Goal: Task Accomplishment & Management: Complete application form

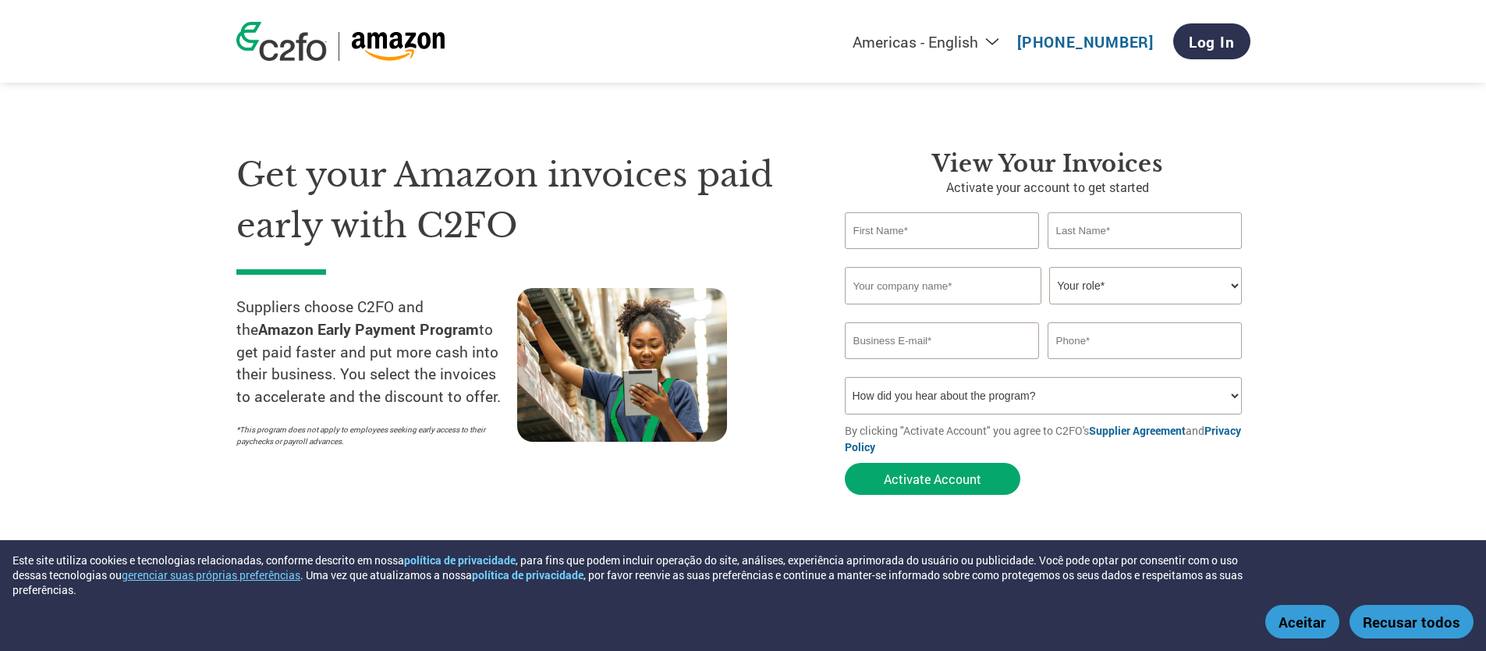
click at [916, 229] on input "text" at bounding box center [942, 230] width 195 height 37
type input "[PERSON_NAME]"
click at [1122, 223] on input "text" at bounding box center [1145, 230] width 195 height 37
type input "Gonçalves"
click at [967, 273] on input "text" at bounding box center [943, 285] width 197 height 37
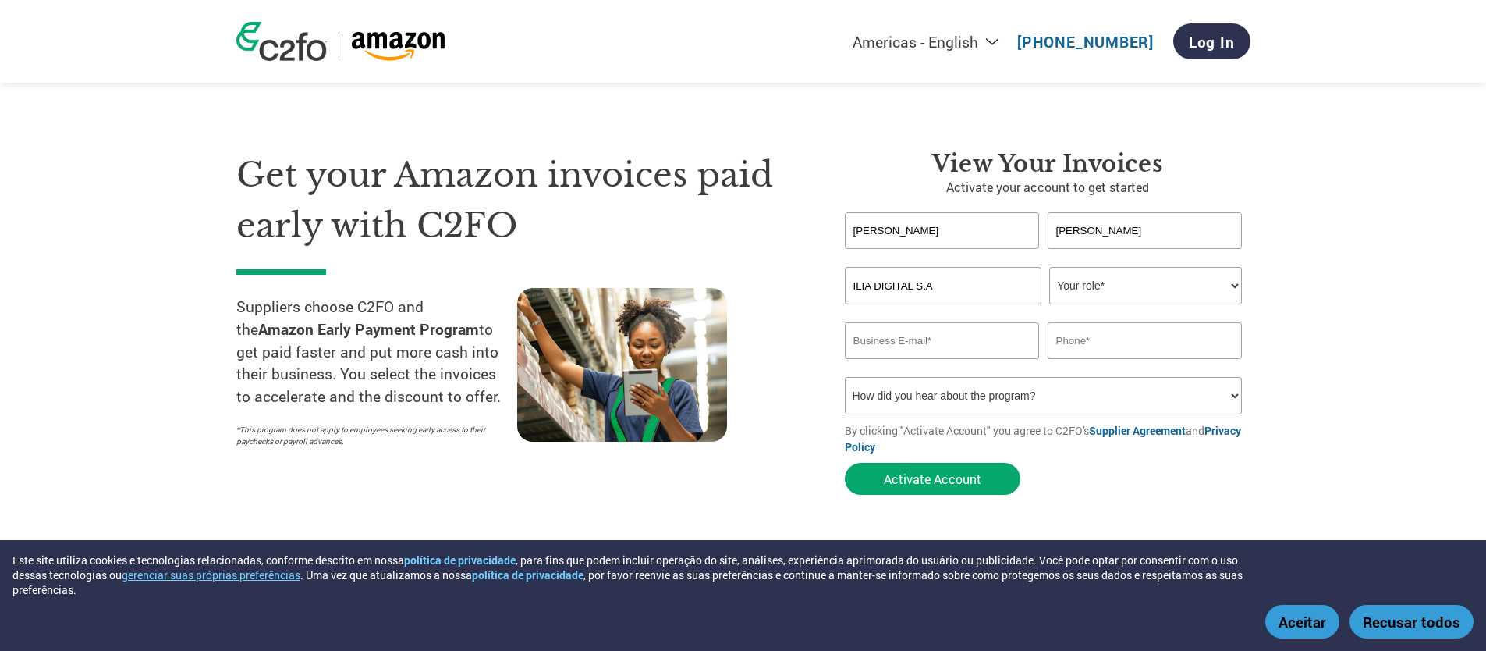
type input "ILIA DIGITAL S.A"
click at [1104, 270] on select "Your role* CFO Controller Credit Manager Finance Director Treasurer CEO Preside…" at bounding box center [1145, 285] width 193 height 37
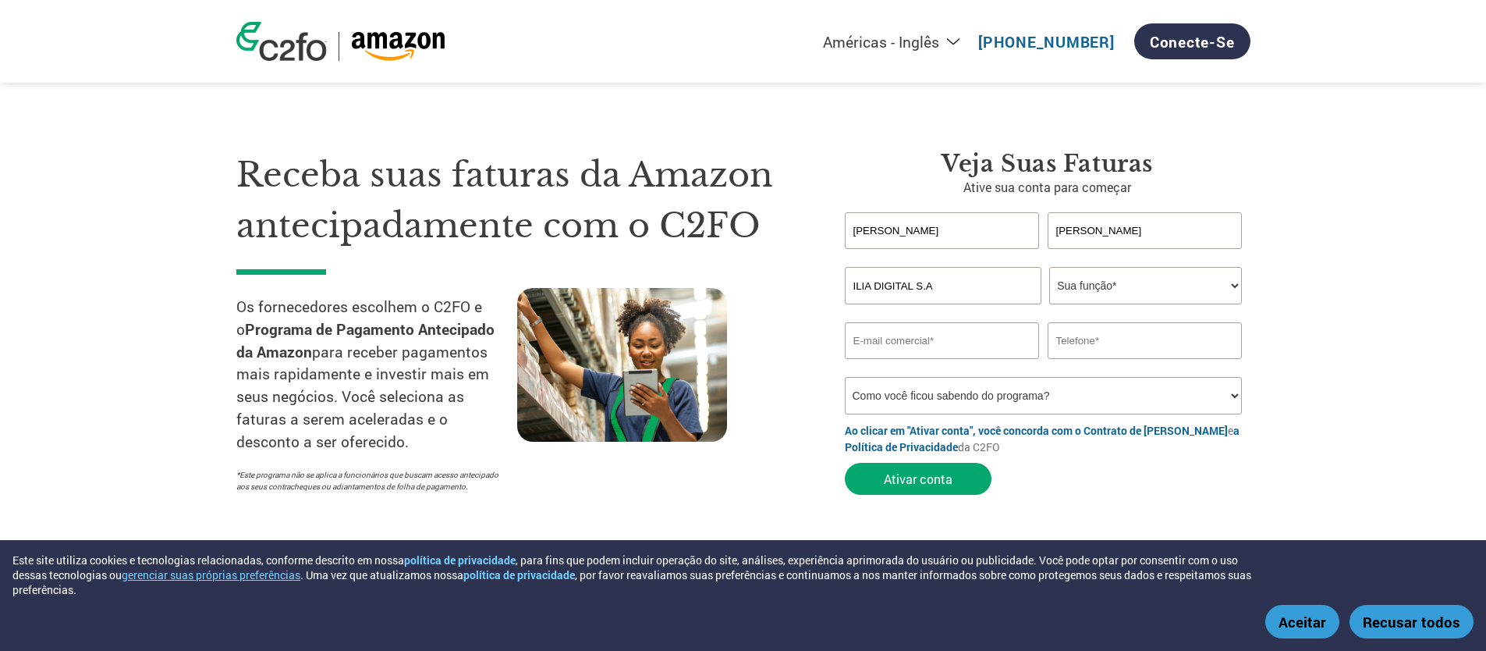
click at [1179, 290] on select "Sua função* Diretor Financeiro Controlador Gerente de Crédito Diretor Financeir…" at bounding box center [1145, 285] width 193 height 37
select select "ACCOUNTS_RECEIVABLE"
click at [1049, 267] on select "Sua função* Diretor Financeiro Controlador Gerente de Crédito Diretor Financeir…" at bounding box center [1145, 285] width 193 height 37
click at [909, 343] on input "email" at bounding box center [942, 340] width 195 height 37
type input "d"
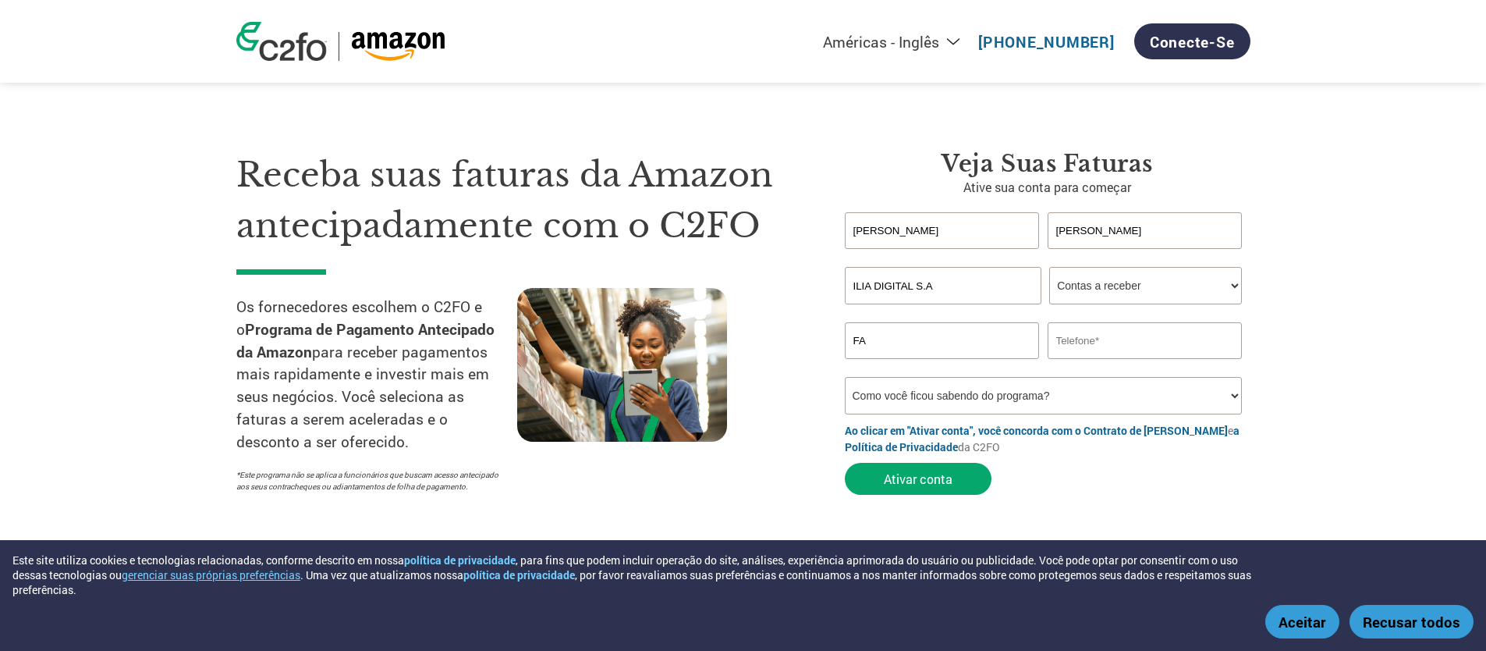
type input "F"
type input "faturamento@ilia.digital"
click at [1094, 349] on input "text" at bounding box center [1145, 340] width 195 height 37
paste input "+55 61 99262-7371"
click at [1027, 393] on select "Como você ficou sabendo do programa? Recebi uma carta E-mail Mídias sociais Pes…" at bounding box center [1044, 395] width 398 height 37
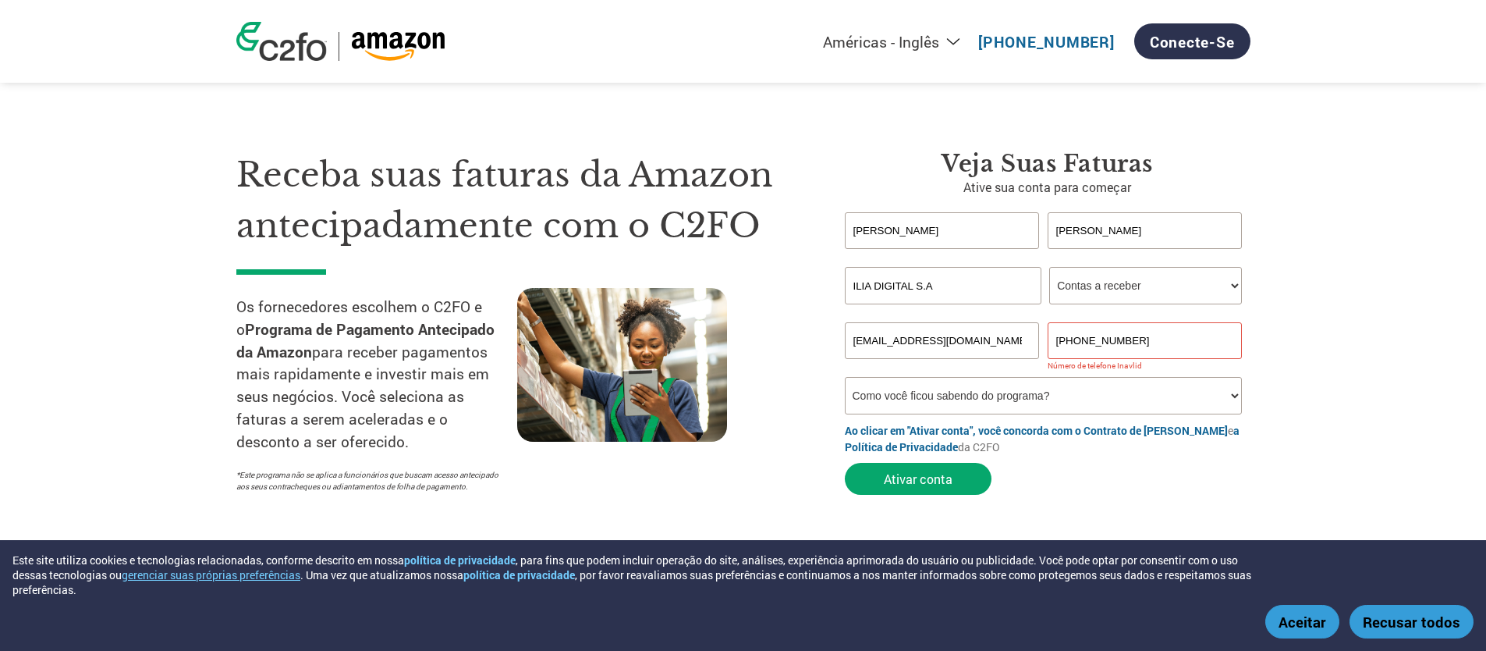
click at [1076, 342] on input "+55 61 99262-7371" at bounding box center [1145, 340] width 195 height 37
click at [1131, 391] on select "Como você ficou sabendo do programa? Recebi uma carta E-mail Mídias sociais Pes…" at bounding box center [1044, 395] width 398 height 37
click at [1071, 339] on input "61 99262-7371" at bounding box center [1145, 340] width 195 height 37
type input "99262-7371"
drag, startPoint x: 1119, startPoint y: 342, endPoint x: 1027, endPoint y: 340, distance: 92.1
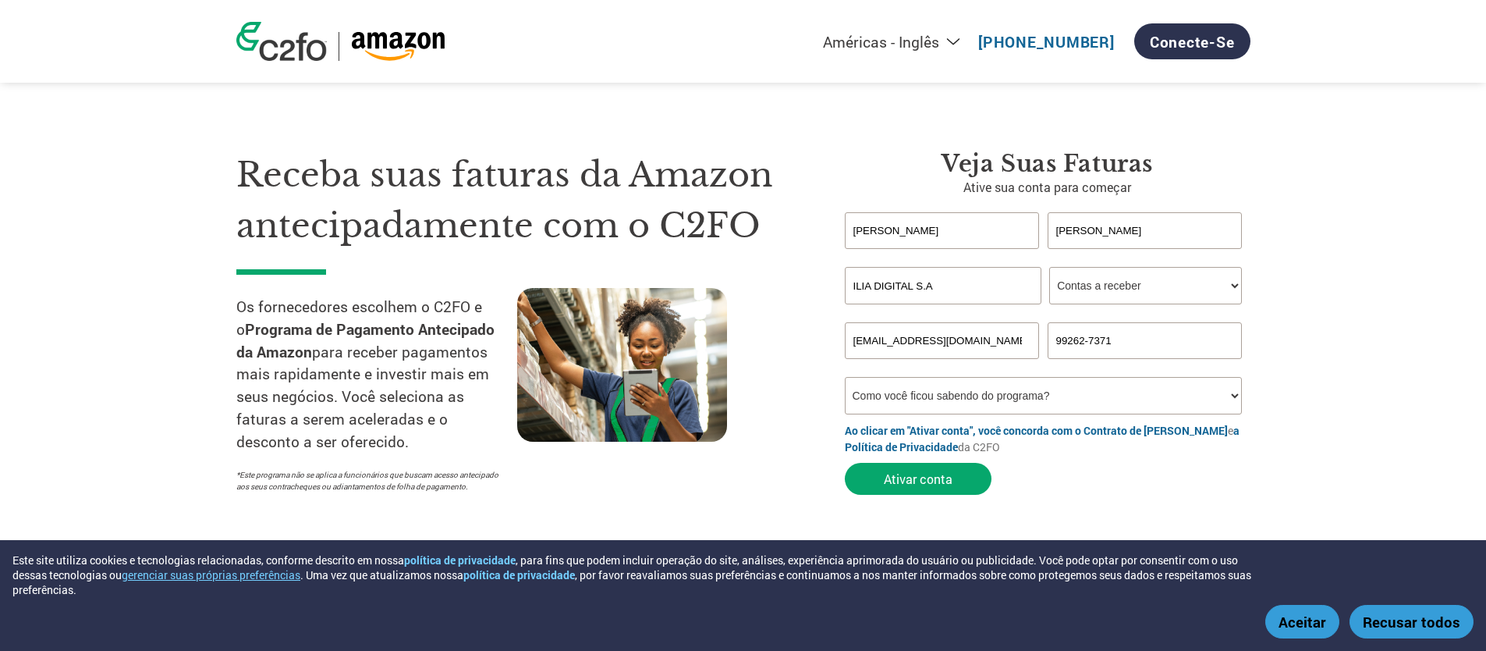
click at [1027, 340] on div "faturamento@ilia.digital 99262-7371" at bounding box center [1048, 340] width 406 height 37
click at [1113, 349] on input "text" at bounding box center [1145, 340] width 195 height 37
click at [1068, 341] on input "(61) 992627371" at bounding box center [1145, 340] width 195 height 37
click at [1081, 339] on input "(61) 992627371" at bounding box center [1145, 340] width 195 height 37
click at [1106, 337] on input "(61)992627371" at bounding box center [1145, 340] width 195 height 37
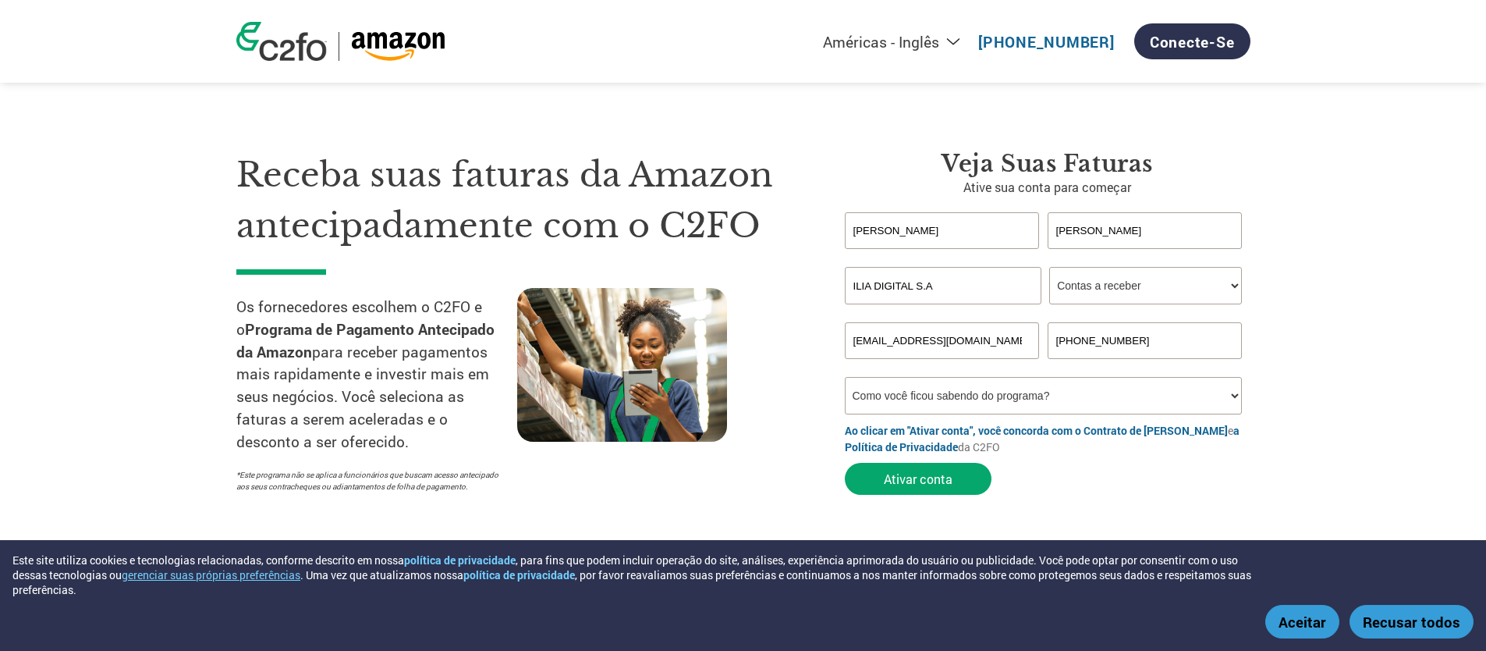
type input "(61)99262-7371"
click at [1179, 329] on input "(61)99262-7371" at bounding box center [1145, 340] width 195 height 37
click at [957, 395] on select "Como você ficou sabendo do programa? Recebi uma carta E-mail Mídias sociais Pes…" at bounding box center [1044, 395] width 398 height 37
select select "Email"
click at [845, 377] on select "Como você ficou sabendo do programa? Recebi uma carta E-mail Mídias sociais Pes…" at bounding box center [1044, 395] width 398 height 37
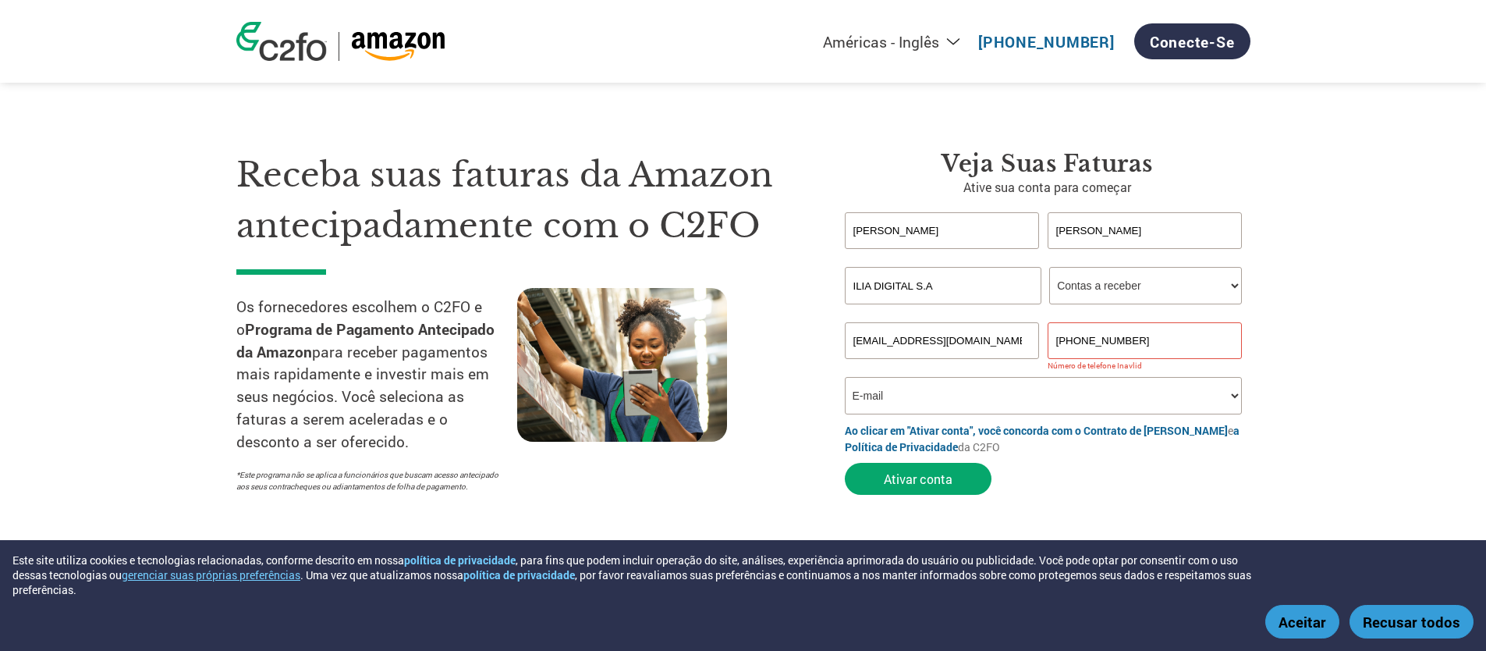
click at [1399, 354] on section "Receba suas faturas da Amazon antecipadamente com o C2FO Os fornecedores escolh…" at bounding box center [743, 307] width 1486 height 490
click at [966, 481] on button "Ativar conta" at bounding box center [918, 479] width 147 height 32
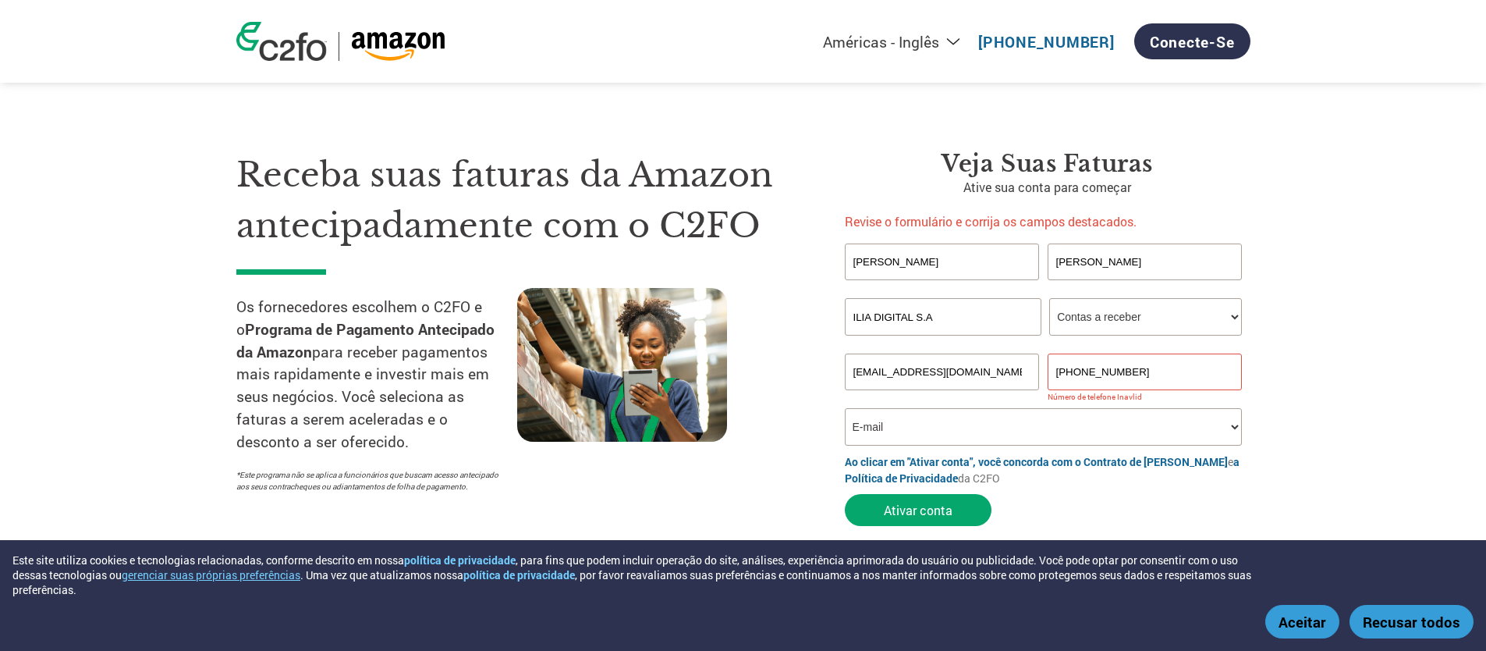
drag, startPoint x: 1144, startPoint y: 365, endPoint x: 1047, endPoint y: 367, distance: 96.7
click at [1044, 363] on div "faturamento@ilia.digital (61)99262-7371" at bounding box center [1048, 371] width 406 height 37
drag, startPoint x: 1129, startPoint y: 375, endPoint x: 996, endPoint y: 379, distance: 132.7
click at [996, 379] on div "faturamento@ilia.digital (61)99262-7371" at bounding box center [1048, 371] width 406 height 37
drag, startPoint x: 1135, startPoint y: 373, endPoint x: 1020, endPoint y: 373, distance: 114.7
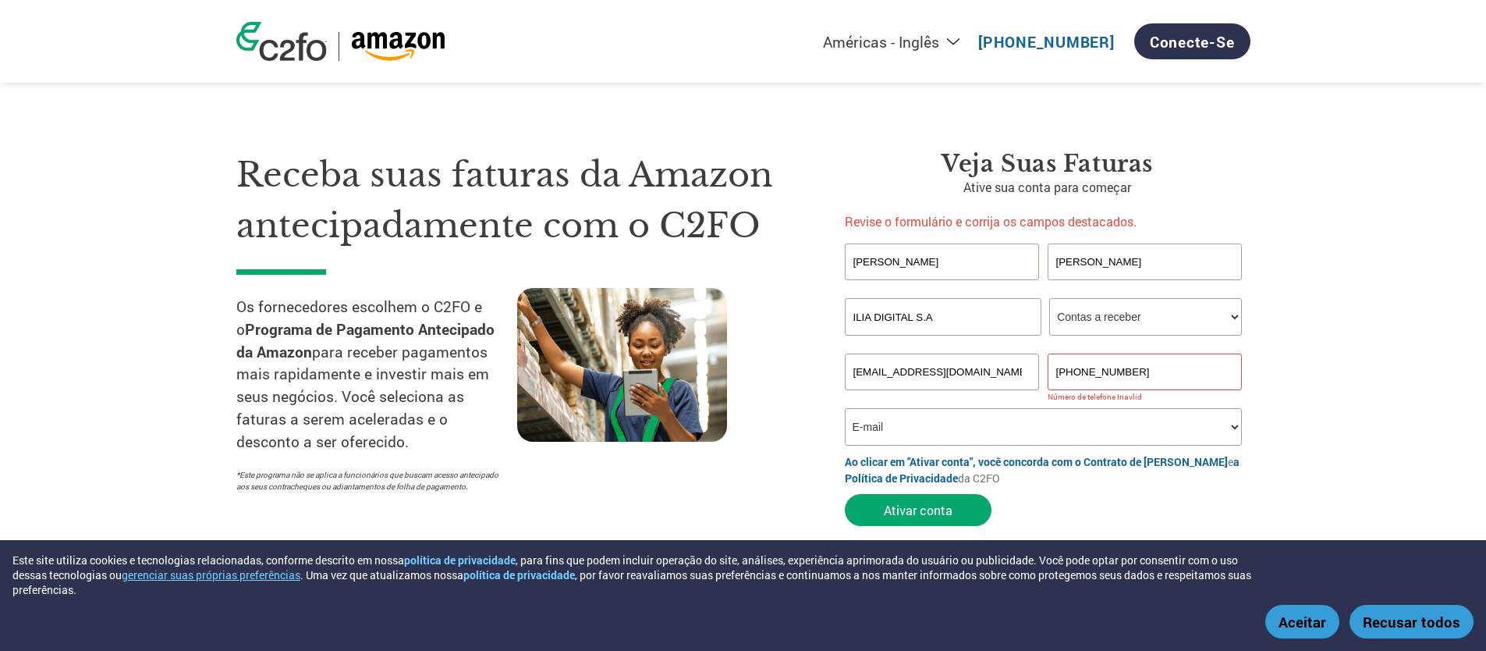
click at [1020, 373] on div "faturamento@ilia.digital (61)99262-7371" at bounding box center [1048, 371] width 406 height 37
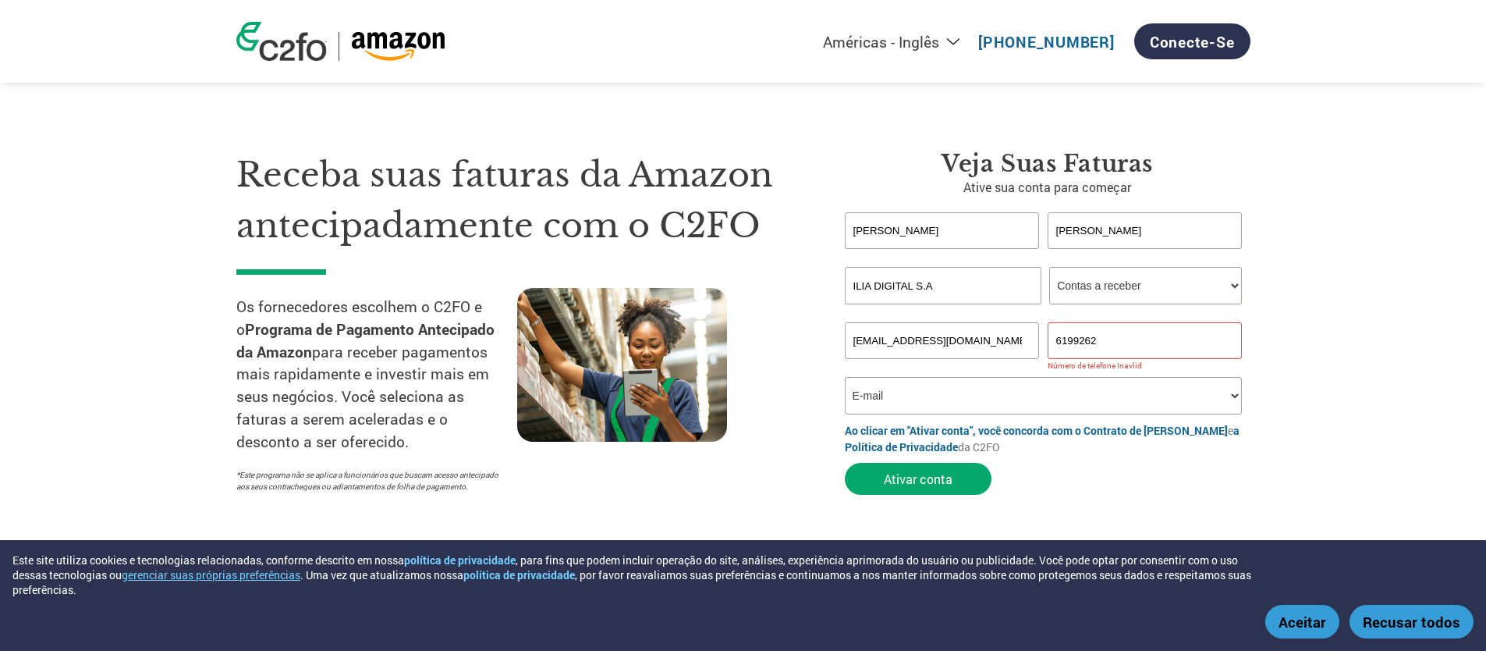
click at [1122, 339] on input "6199262" at bounding box center [1145, 340] width 195 height 37
type input "61992627371"
click at [1414, 303] on section "Receba suas faturas da Amazon antecipadamente com o C2FO Os fornecedores escolh…" at bounding box center [743, 307] width 1486 height 490
click at [957, 402] on select "Como você ficou sabendo do programa? Recebi uma carta E-mail Mídias sociais Pes…" at bounding box center [1044, 395] width 398 height 37
click at [845, 377] on select "Como você ficou sabendo do programa? Recebi uma carta E-mail Mídias sociais Pes…" at bounding box center [1044, 395] width 398 height 37
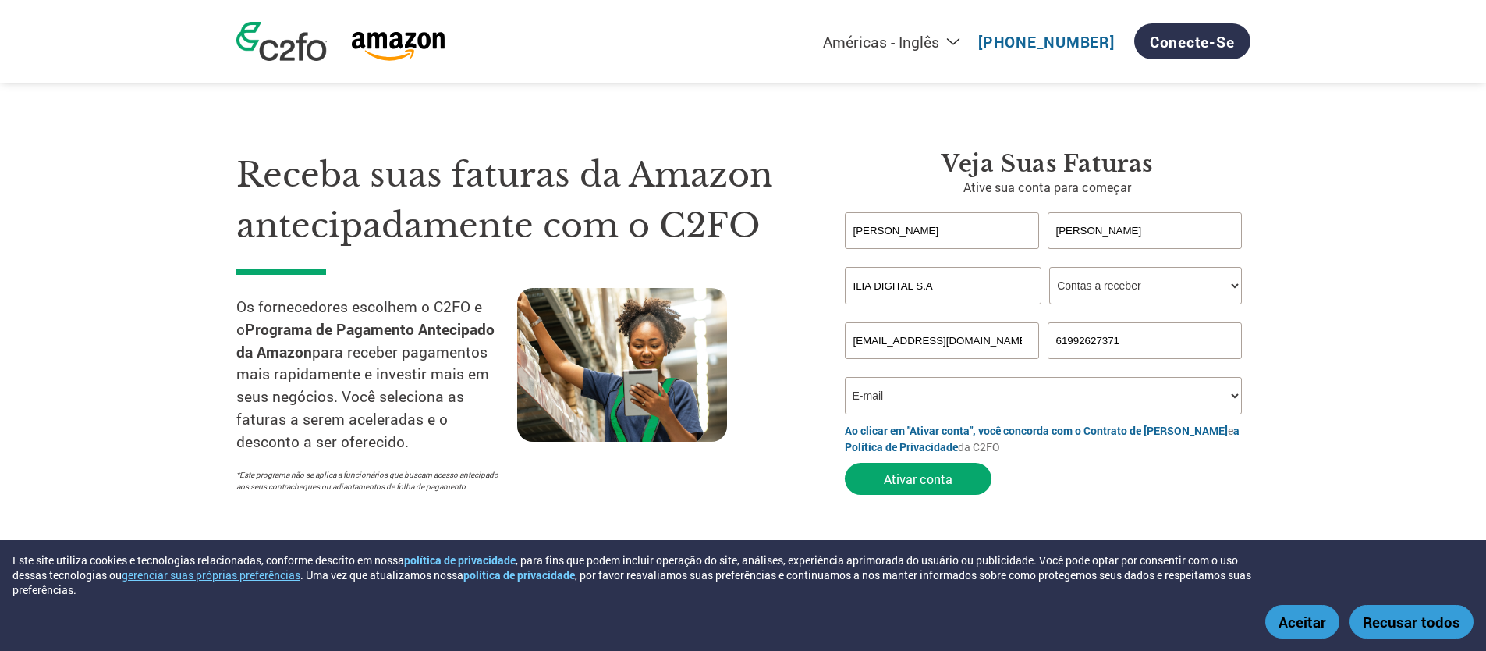
click at [1085, 500] on form "Denise Gonçalves Nome inválido ou nome muito longo Sobrenome inválido ou sobren…" at bounding box center [1048, 357] width 406 height 290
click at [939, 487] on button "Ativar conta" at bounding box center [918, 479] width 147 height 32
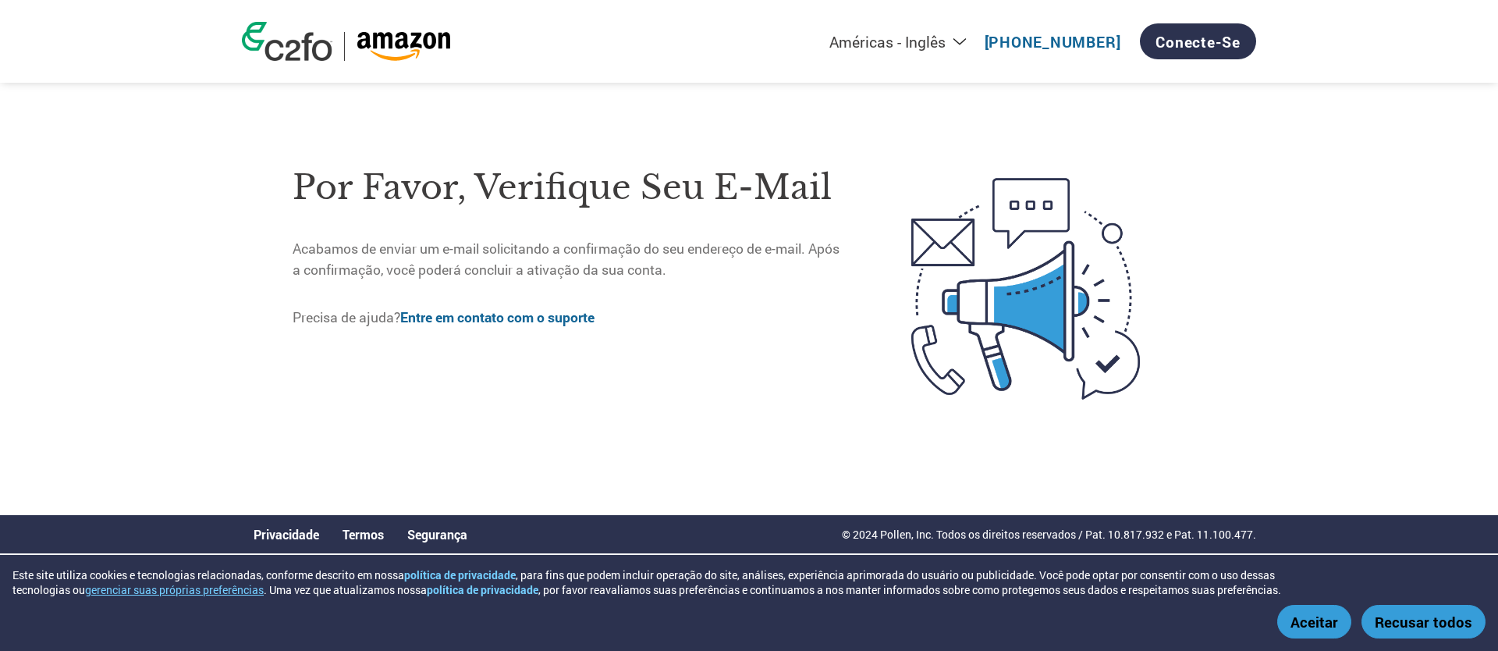
click at [971, 37] on select "Américas - Inglês Américas - Espanhol Américas - Português Amériques - Français…" at bounding box center [796, 42] width 360 height 20
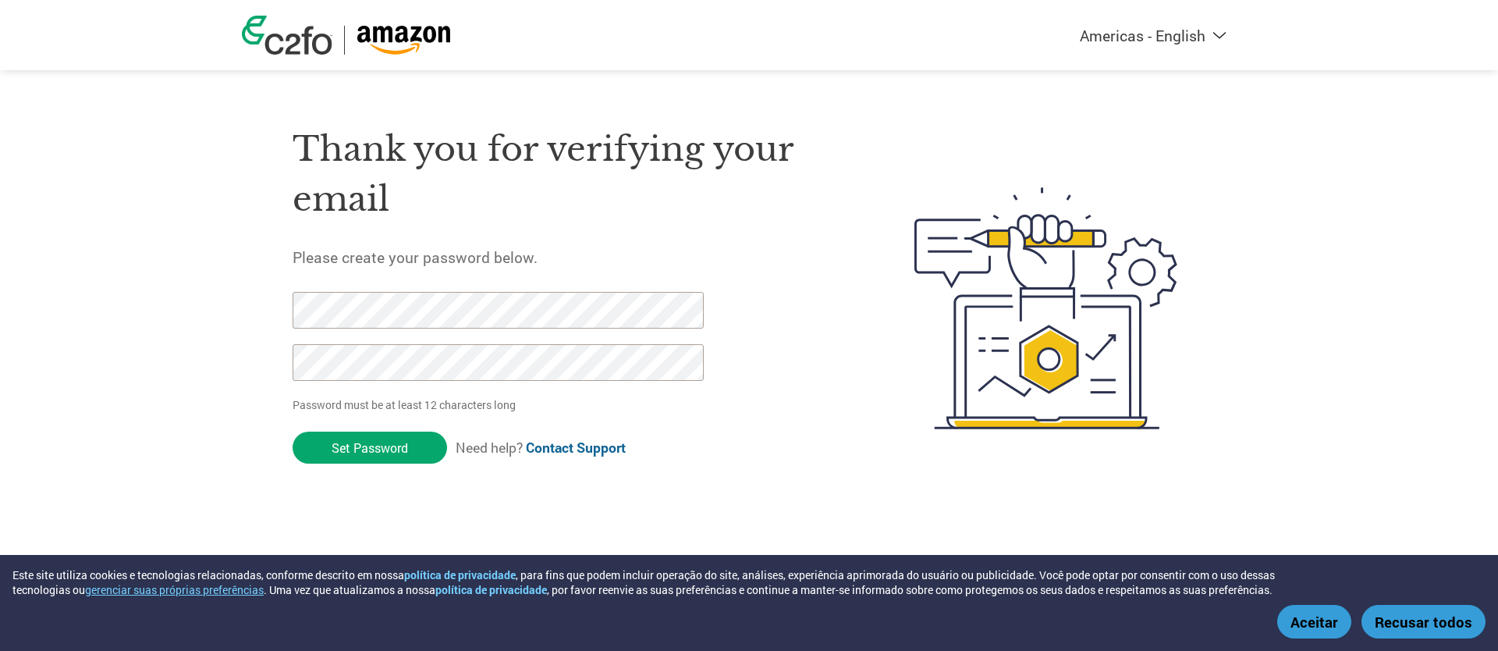
click at [262, 291] on div "Thank you for verifying your email Please create your password below. Password …" at bounding box center [749, 307] width 1014 height 413
click at [248, 360] on div "Thank you for verifying your email Please create your password below. Password …" at bounding box center [749, 307] width 1014 height 413
click at [369, 455] on input "Set Password" at bounding box center [370, 447] width 154 height 32
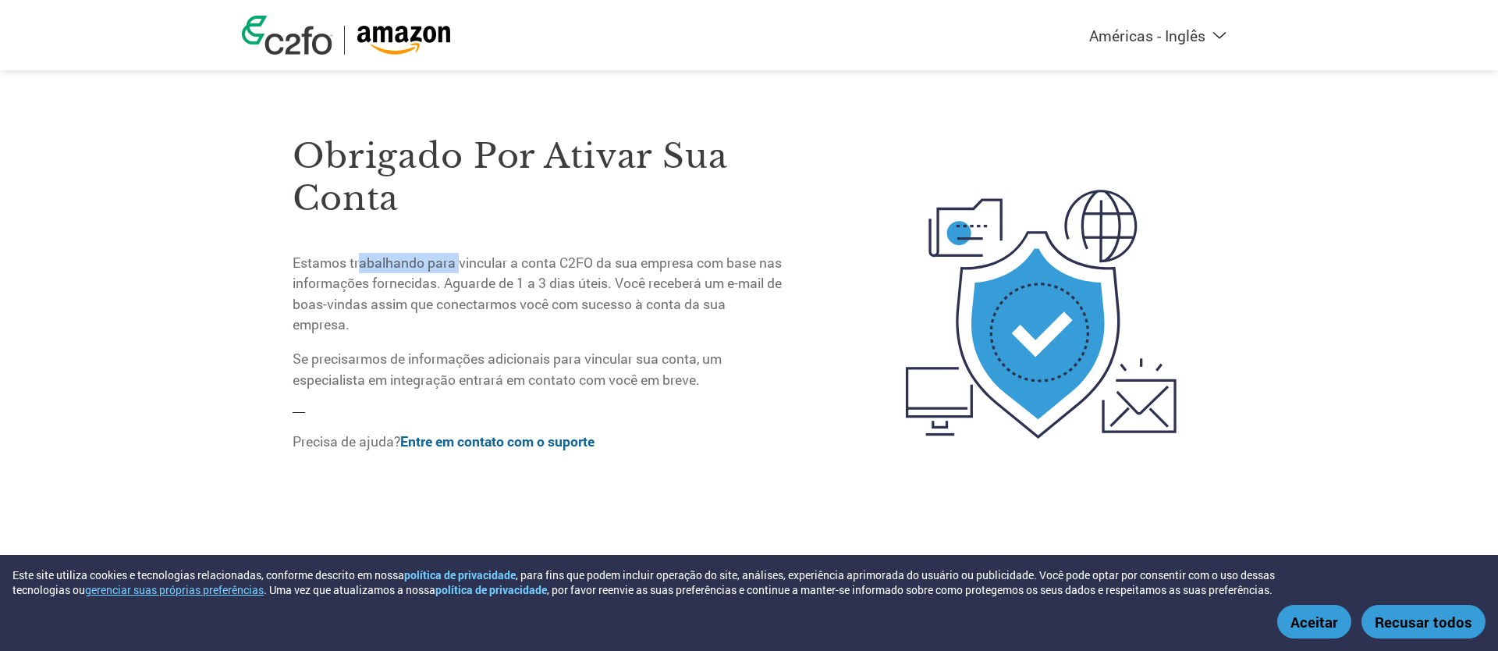
drag, startPoint x: 363, startPoint y: 267, endPoint x: 494, endPoint y: 271, distance: 130.3
click at [480, 269] on font "Estamos trabalhando para vincular a conta C2FO da sua empresa com base nas info…" at bounding box center [537, 294] width 489 height 80
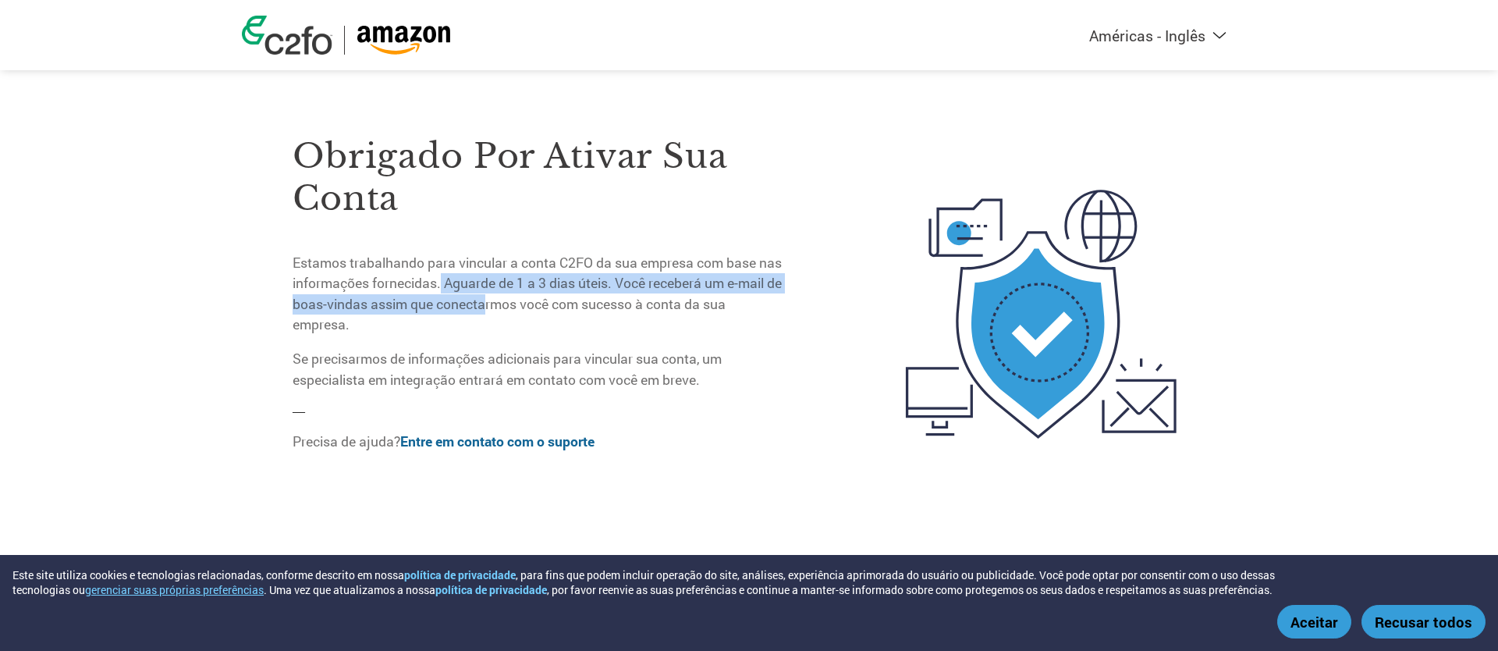
drag, startPoint x: 470, startPoint y: 290, endPoint x: 641, endPoint y: 296, distance: 171.7
click at [628, 296] on font "Estamos trabalhando para vincular a conta C2FO da sua empresa com base nas info…" at bounding box center [537, 294] width 489 height 80
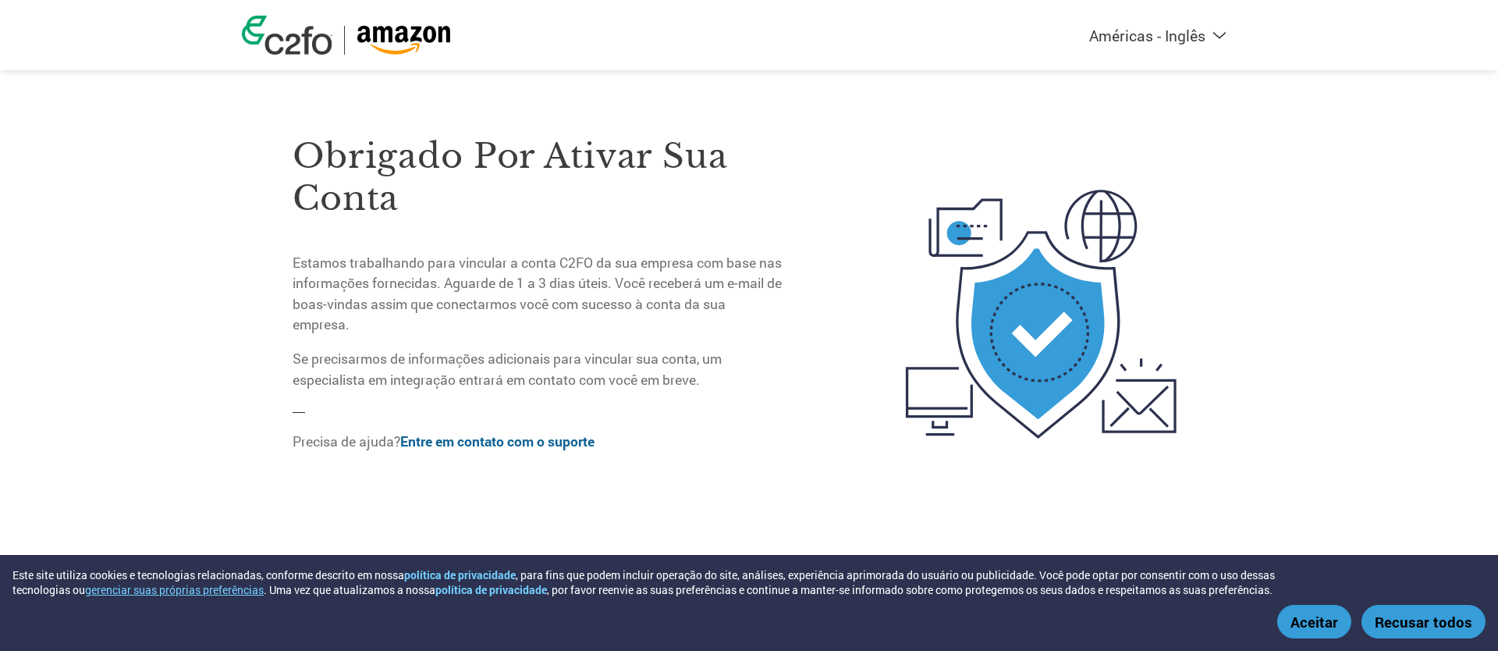
click at [620, 329] on p "Estamos trabalhando para vincular a conta C2FO da sua empresa com base nas info…" at bounding box center [539, 294] width 493 height 83
drag, startPoint x: 654, startPoint y: 300, endPoint x: 666, endPoint y: 301, distance: 11.7
click at [665, 300] on font "Estamos trabalhando para vincular a conta C2FO da sua empresa com base nas info…" at bounding box center [537, 294] width 489 height 80
click at [676, 311] on font "Estamos trabalhando para vincular a conta C2FO da sua empresa com base nas info…" at bounding box center [537, 294] width 489 height 80
drag, startPoint x: 334, startPoint y: 365, endPoint x: 629, endPoint y: 356, distance: 295.0
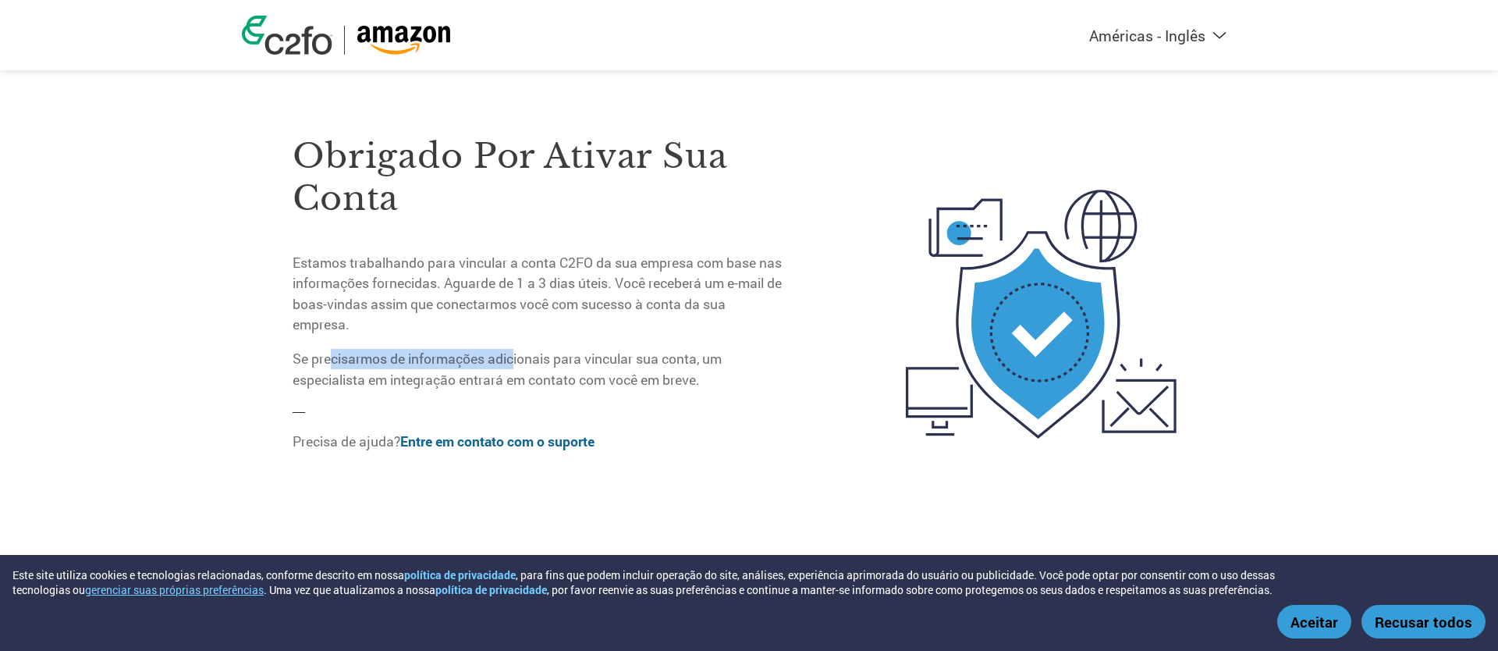
click at [529, 357] on font "Se precisarmos de informações adicionais para vincular sua conta, um especialis…" at bounding box center [507, 368] width 429 height 38
drag, startPoint x: 680, startPoint y: 356, endPoint x: 692, endPoint y: 356, distance: 11.7
click at [684, 355] on font "Se precisarmos de informações adicionais para vincular sua conta, um especialis…" at bounding box center [507, 368] width 429 height 38
click at [748, 367] on p "Se precisarmos de informações adicionais para vincular sua conta, um especialis…" at bounding box center [539, 369] width 493 height 41
